Goal: Information Seeking & Learning: Learn about a topic

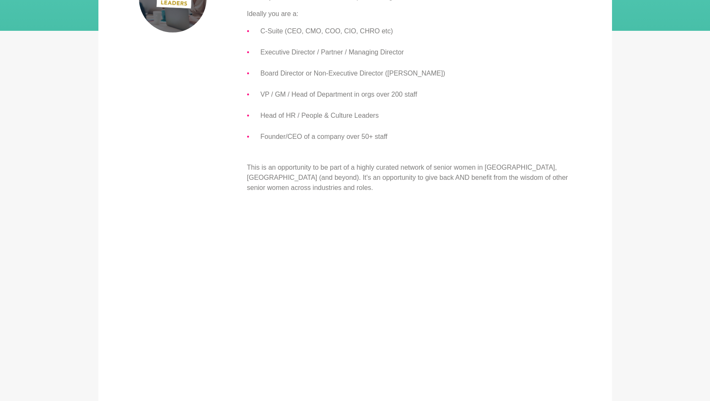
scroll to position [75, 0]
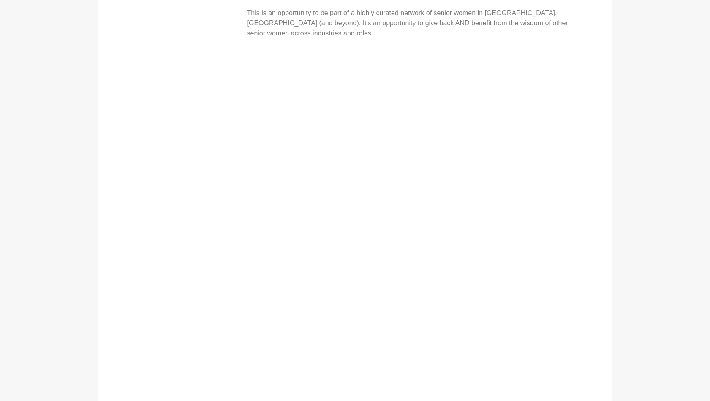
scroll to position [345, 0]
